Goal: Transaction & Acquisition: Subscribe to service/newsletter

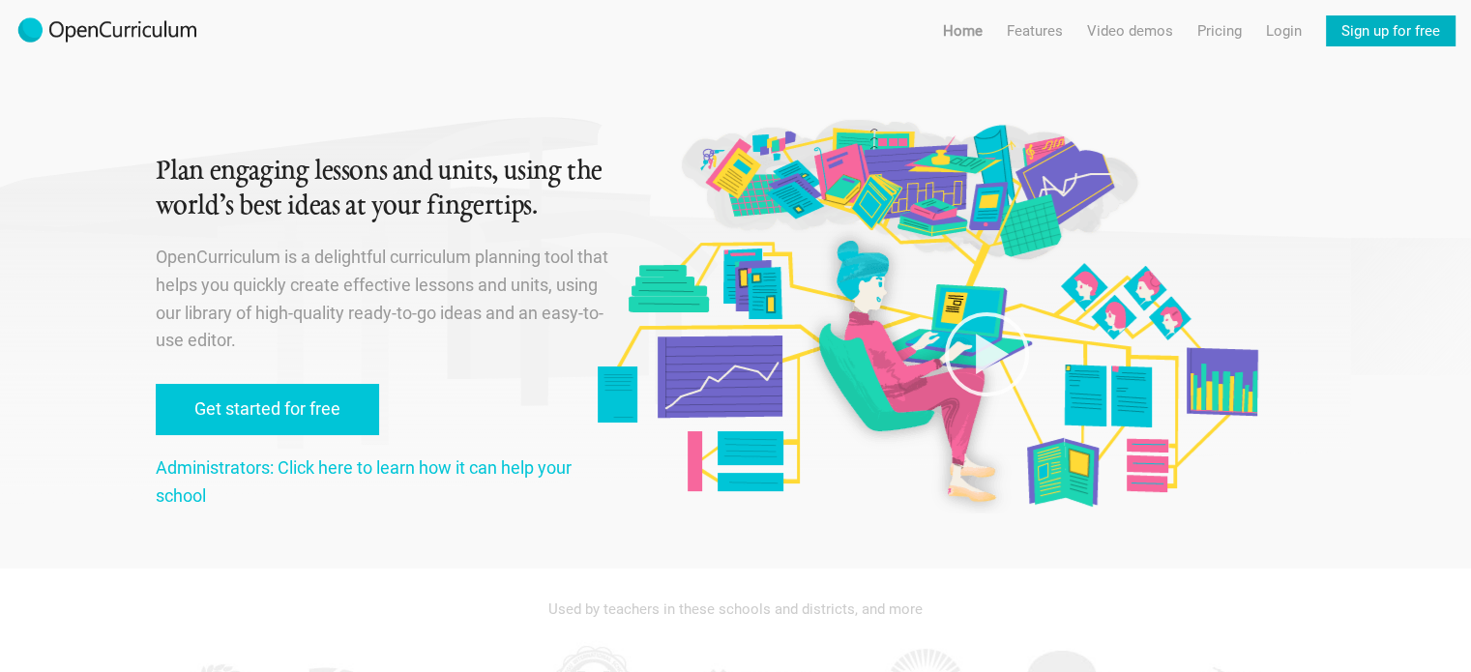
click at [1386, 36] on link "Sign up for free" at bounding box center [1391, 30] width 130 height 31
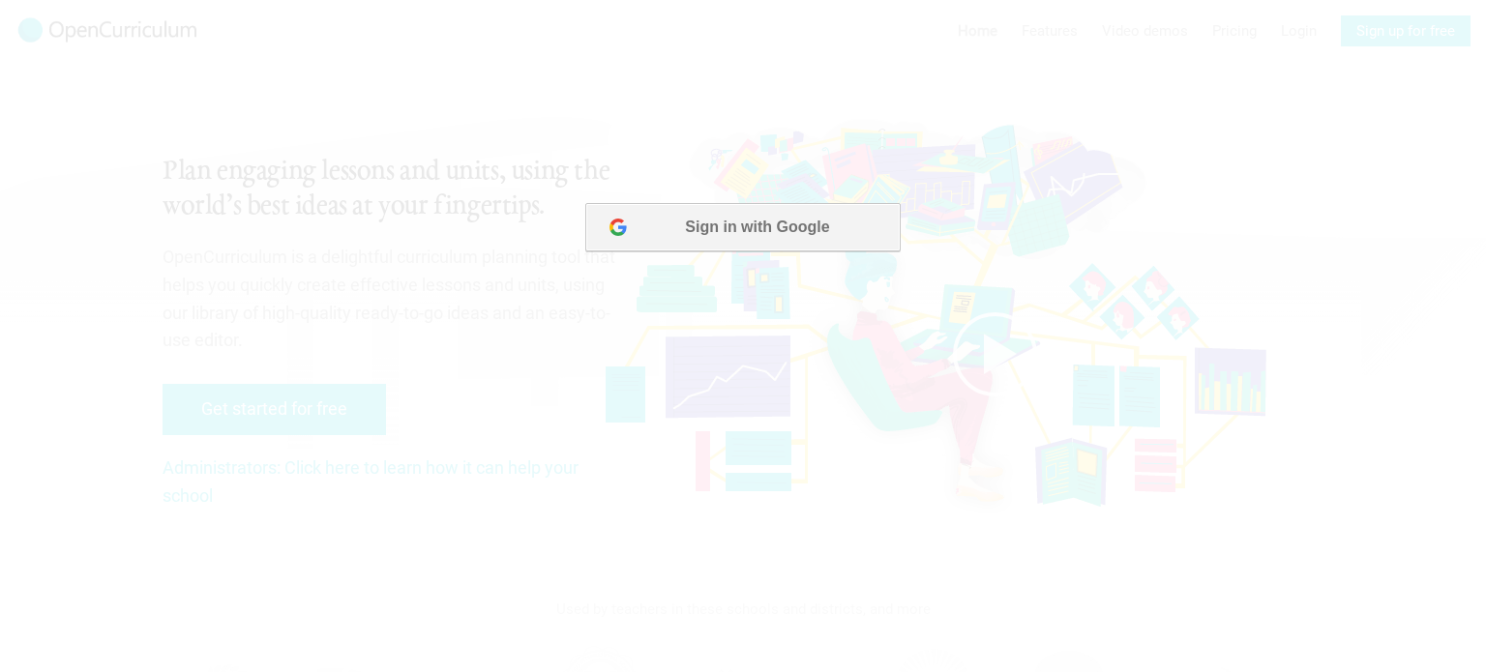
click at [738, 223] on button "Sign in with Google" at bounding box center [742, 227] width 314 height 48
click at [718, 243] on button "Sign in with Google" at bounding box center [742, 227] width 314 height 48
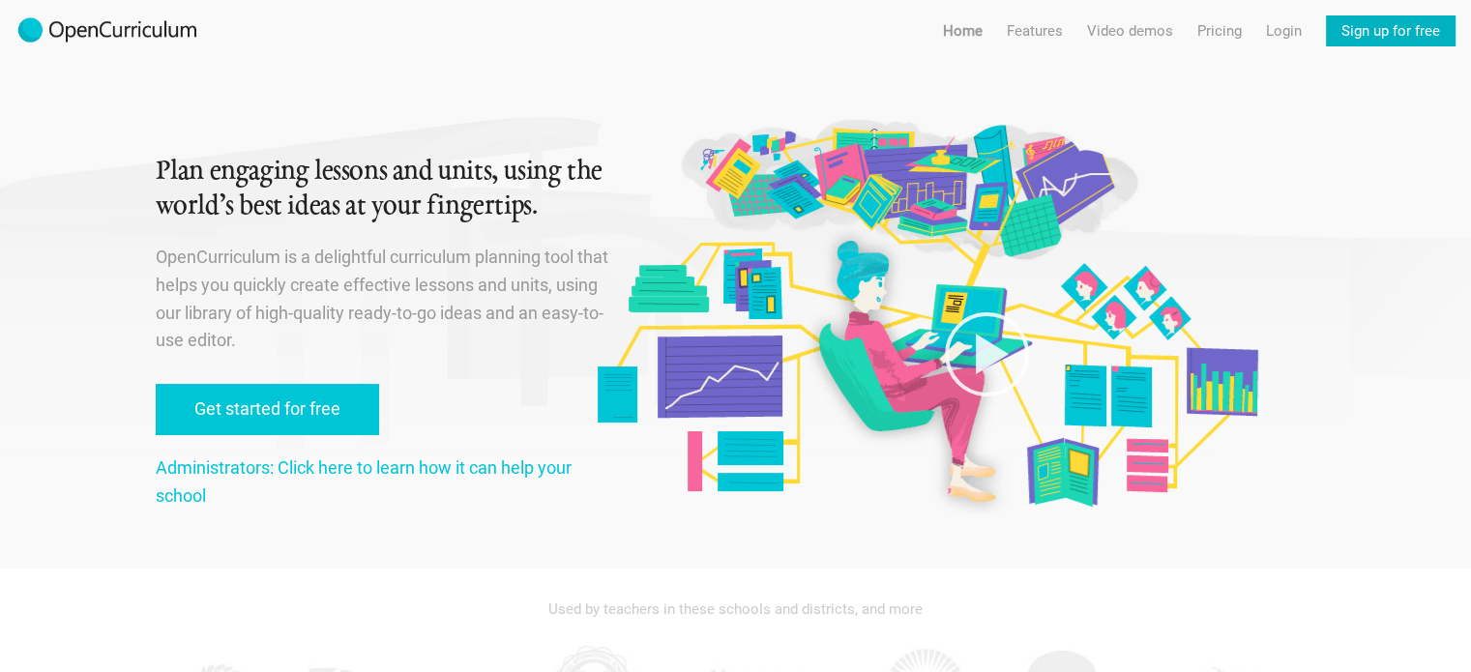
click at [1353, 31] on link "Sign up for free" at bounding box center [1391, 30] width 130 height 31
